Goal: Information Seeking & Learning: Learn about a topic

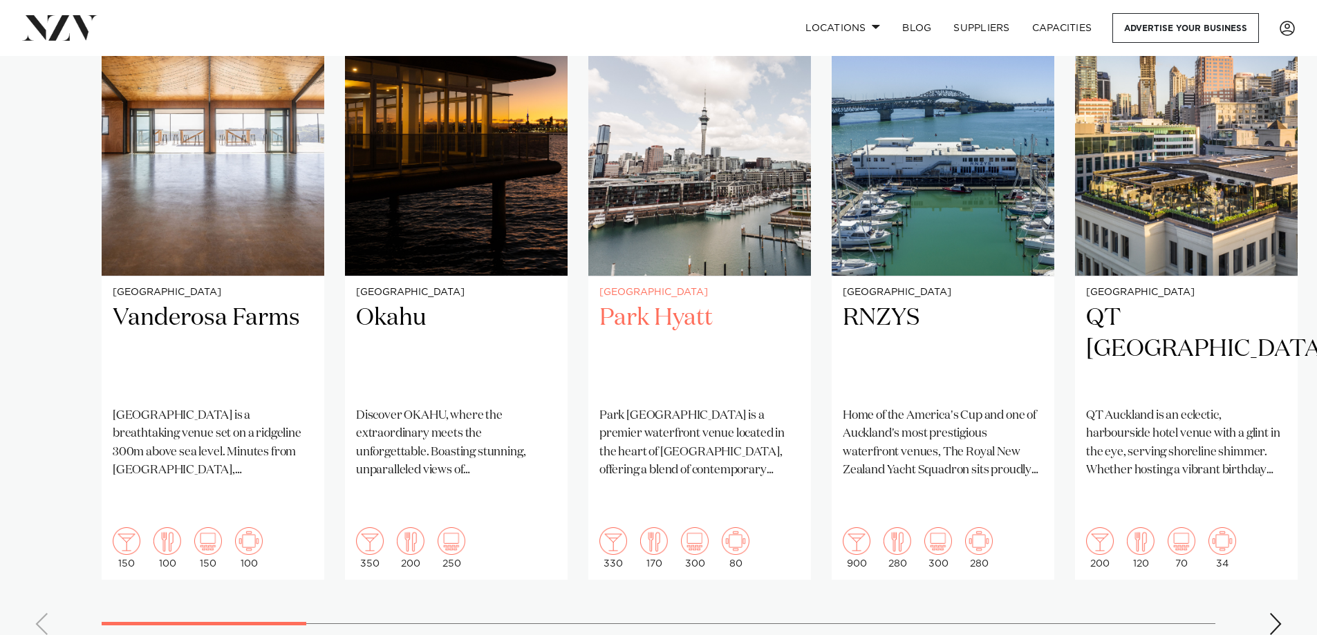
scroll to position [1106, 0]
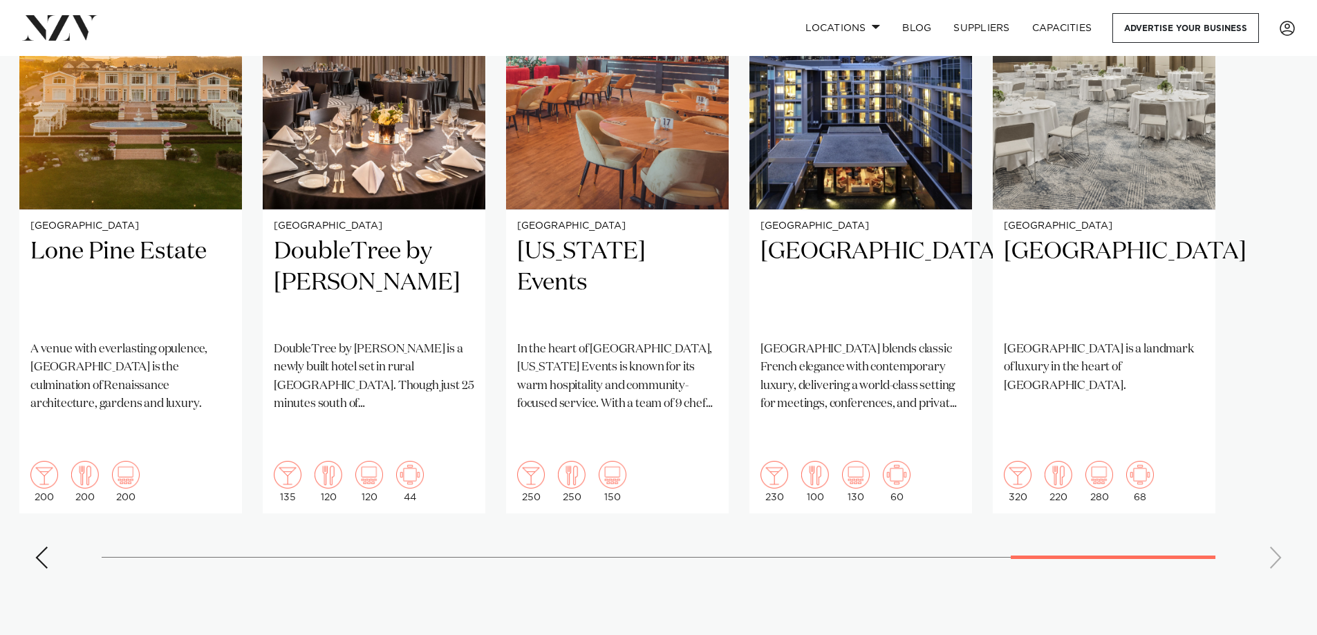
click at [1244, 464] on swiper-container "Auckland Vanderosa Farms Vanderosa Farms is a breathtaking venue set on a ridge…" at bounding box center [658, 245] width 1317 height 669
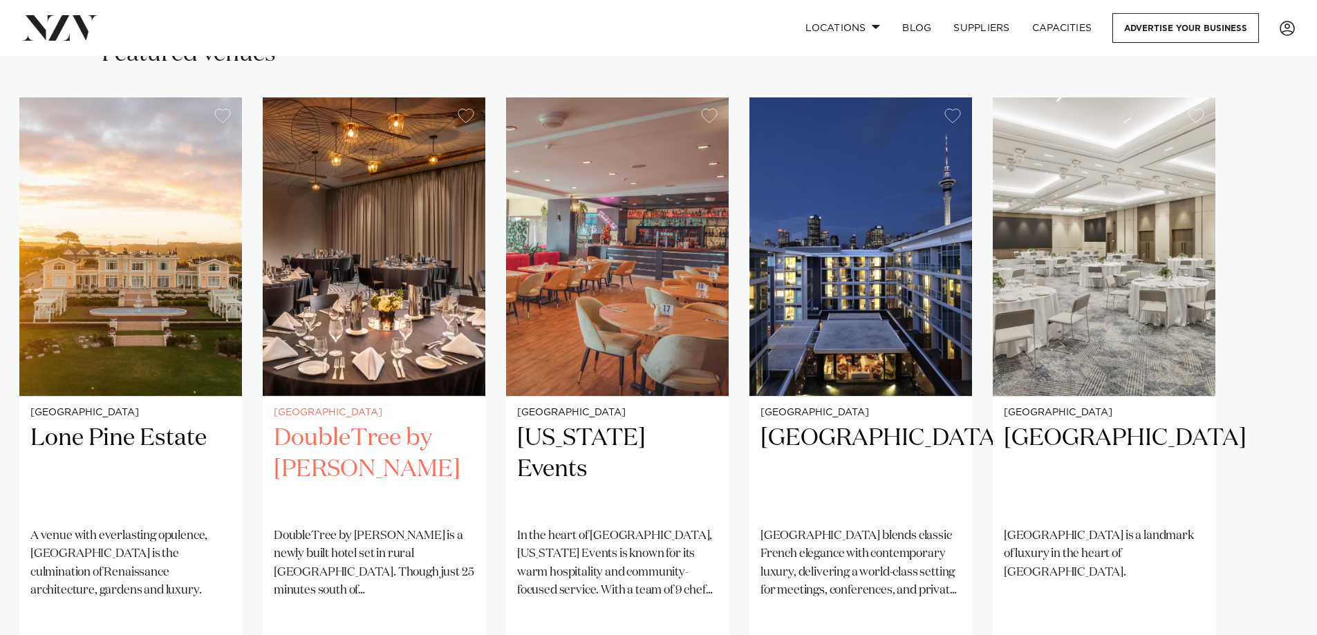
scroll to position [899, 0]
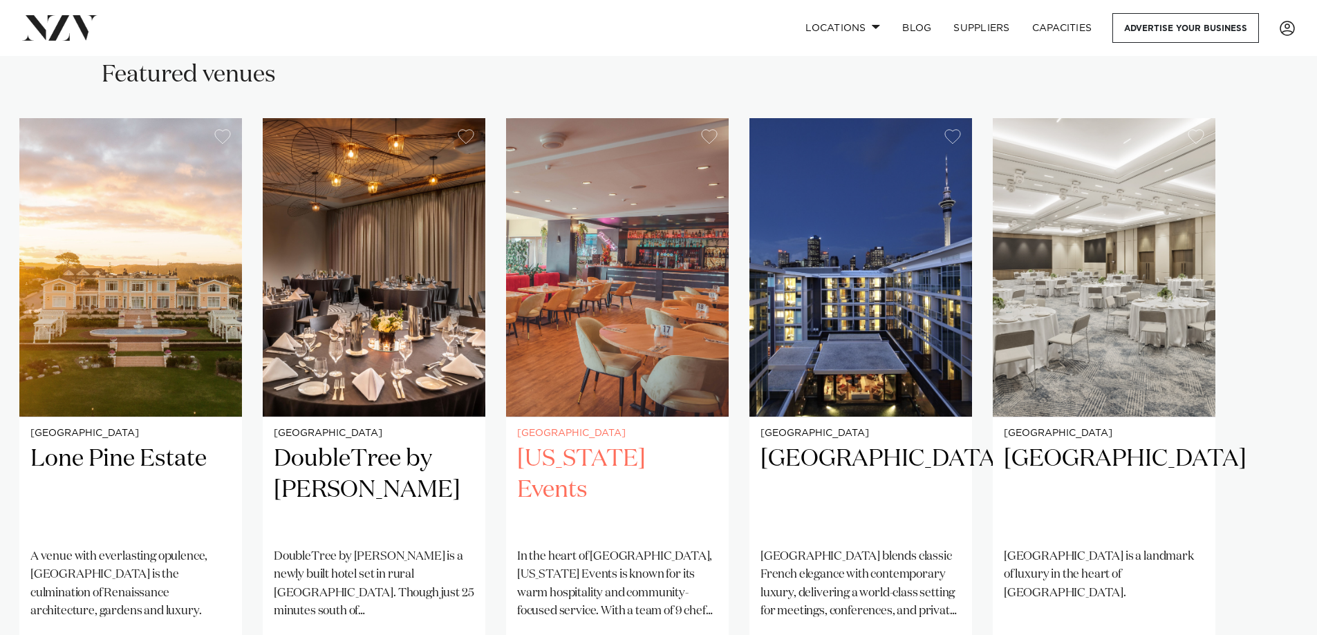
click at [572, 444] on h2 "[US_STATE] Events" at bounding box center [617, 490] width 200 height 93
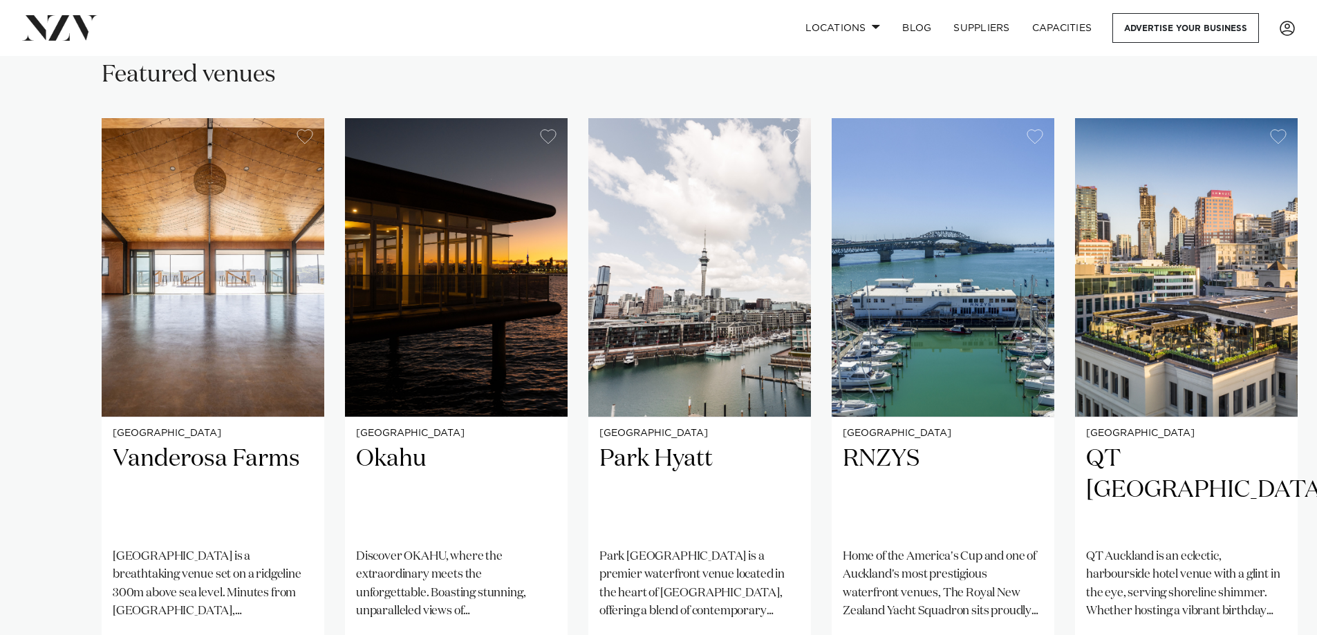
click at [257, 526] on swiper-container "Auckland Vanderosa Farms Vanderosa Farms is a breathtaking venue set on a ridge…" at bounding box center [658, 452] width 1317 height 669
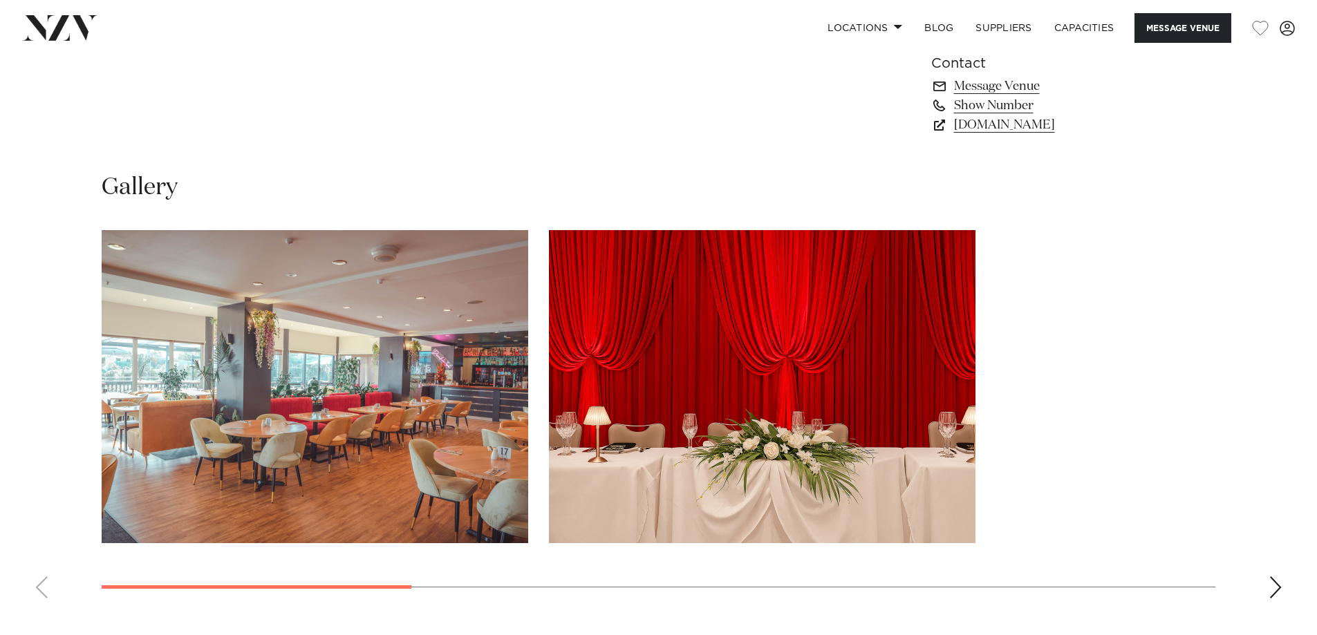
scroll to position [1314, 0]
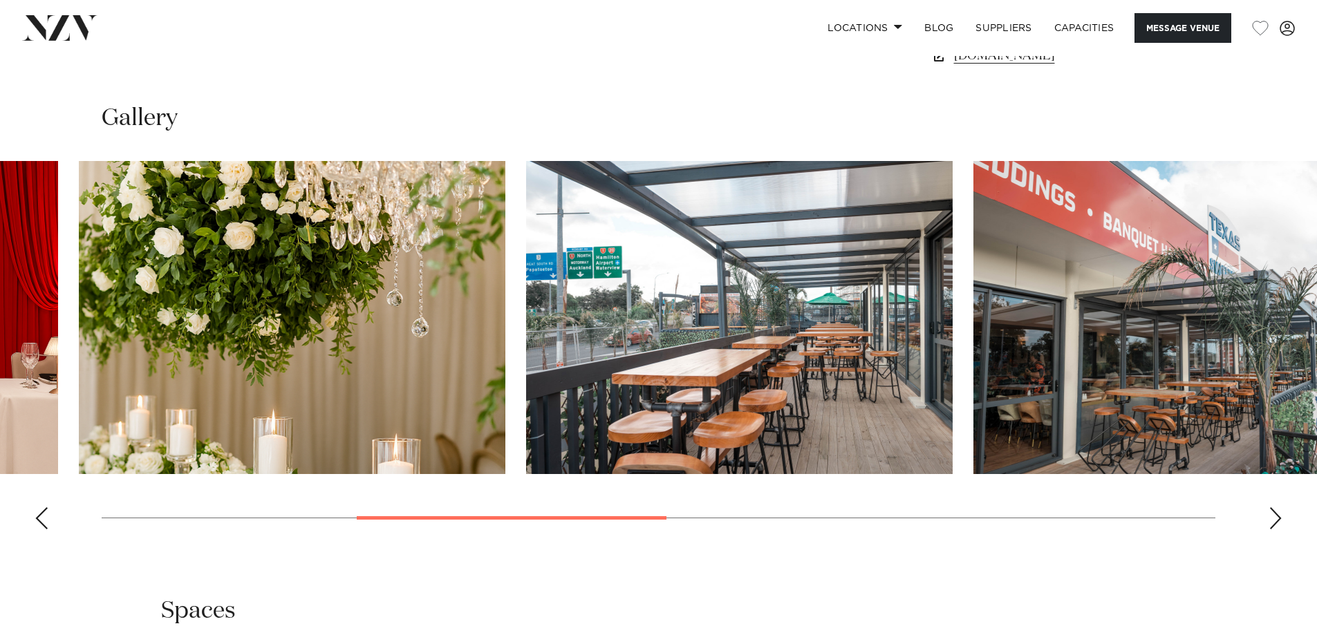
click at [664, 521] on swiper-container at bounding box center [658, 351] width 1317 height 380
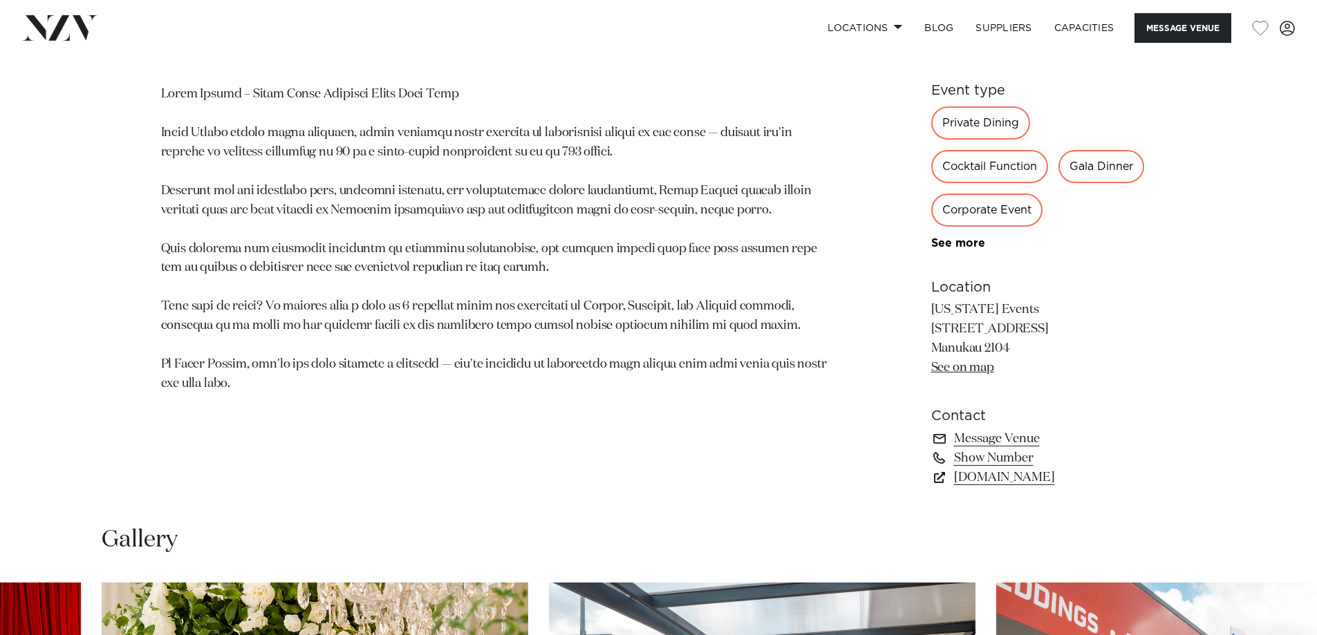
scroll to position [830, 0]
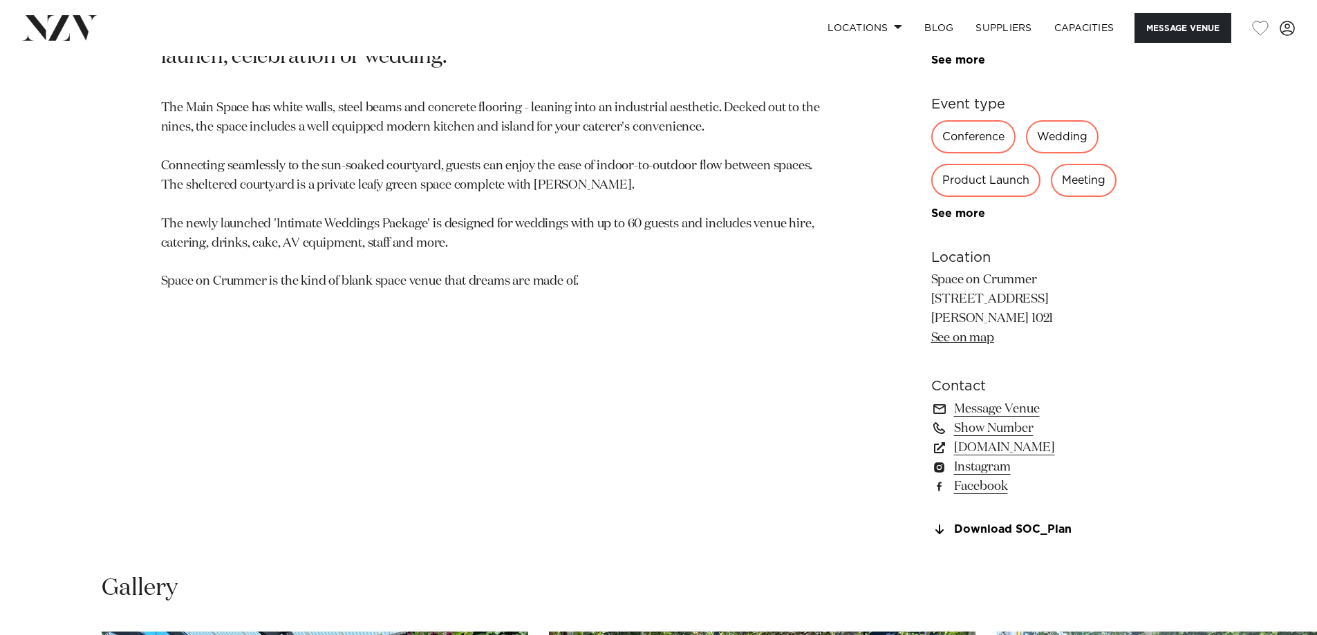
scroll to position [899, 0]
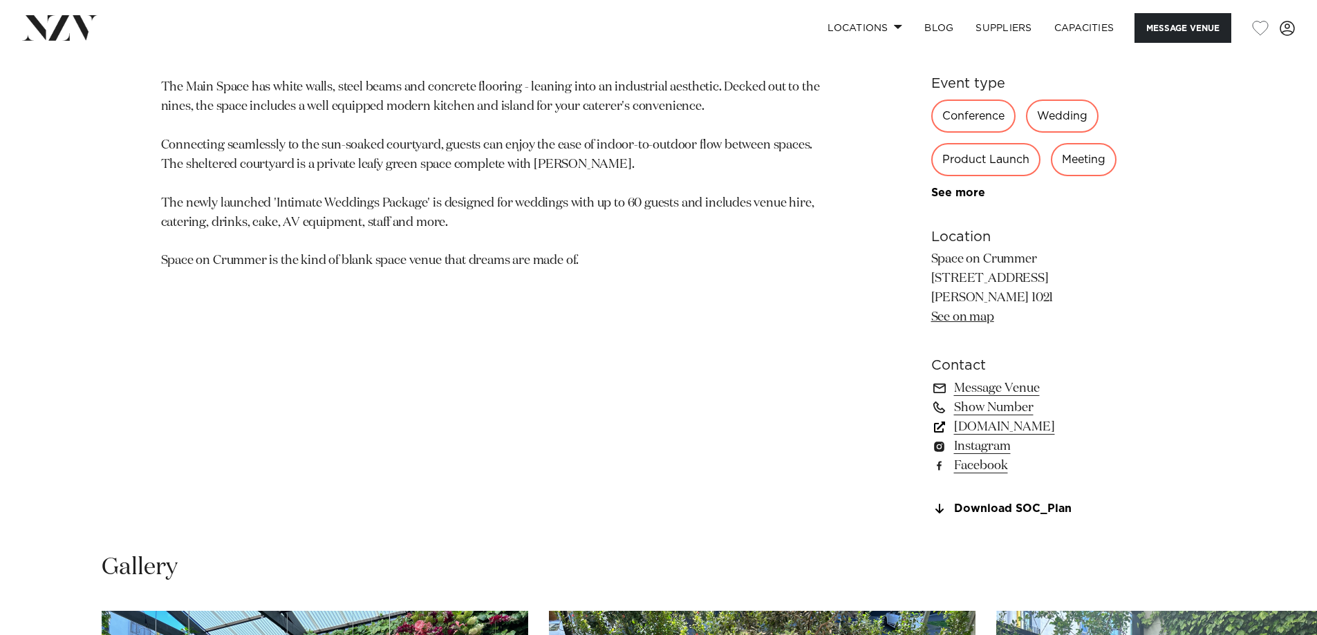
click at [1063, 429] on link "spaceoncrummer.co.nz" at bounding box center [1043, 427] width 225 height 19
